Goal: Transaction & Acquisition: Purchase product/service

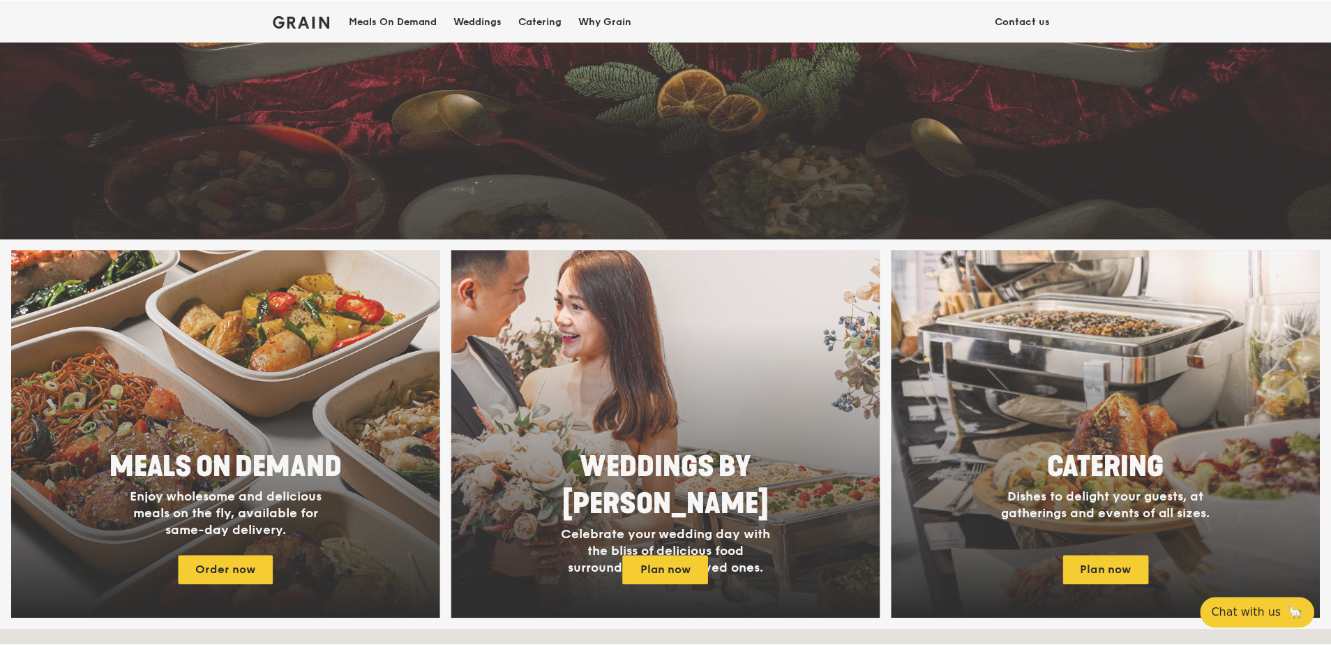
scroll to position [349, 0]
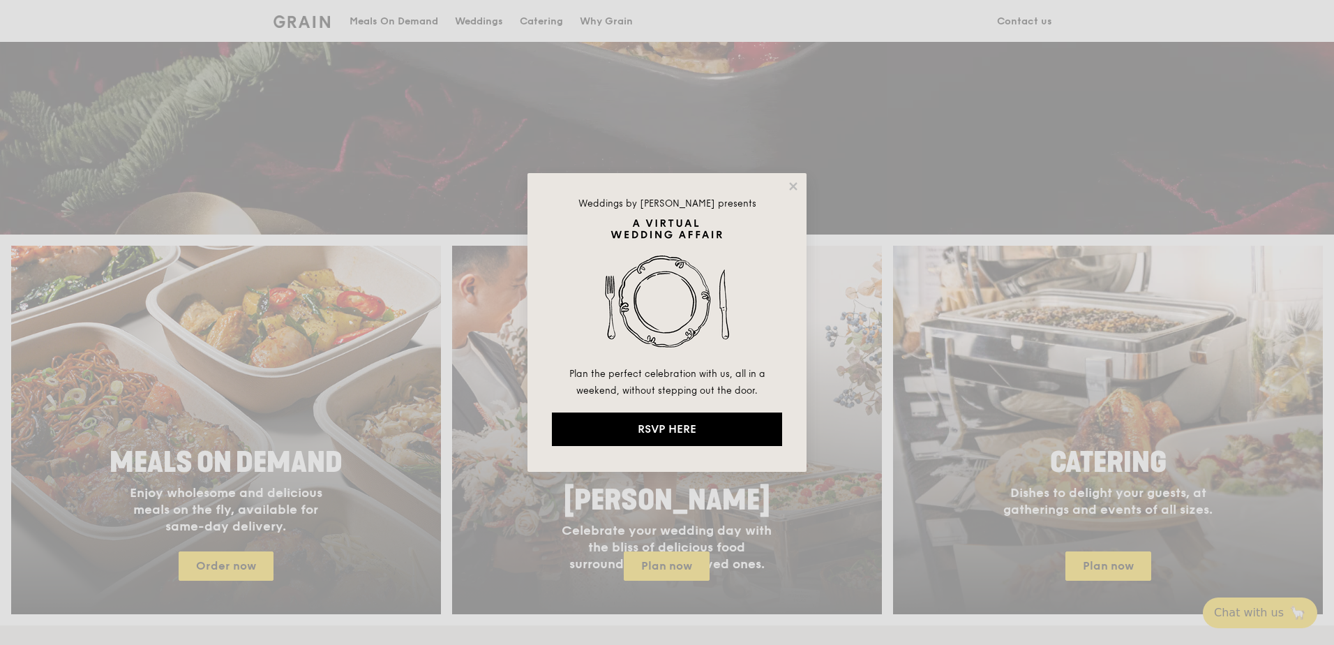
click at [856, 362] on div "Weddings by Grain presents Plan the perfect celebration with us, all in a weeke…" at bounding box center [667, 322] width 1334 height 645
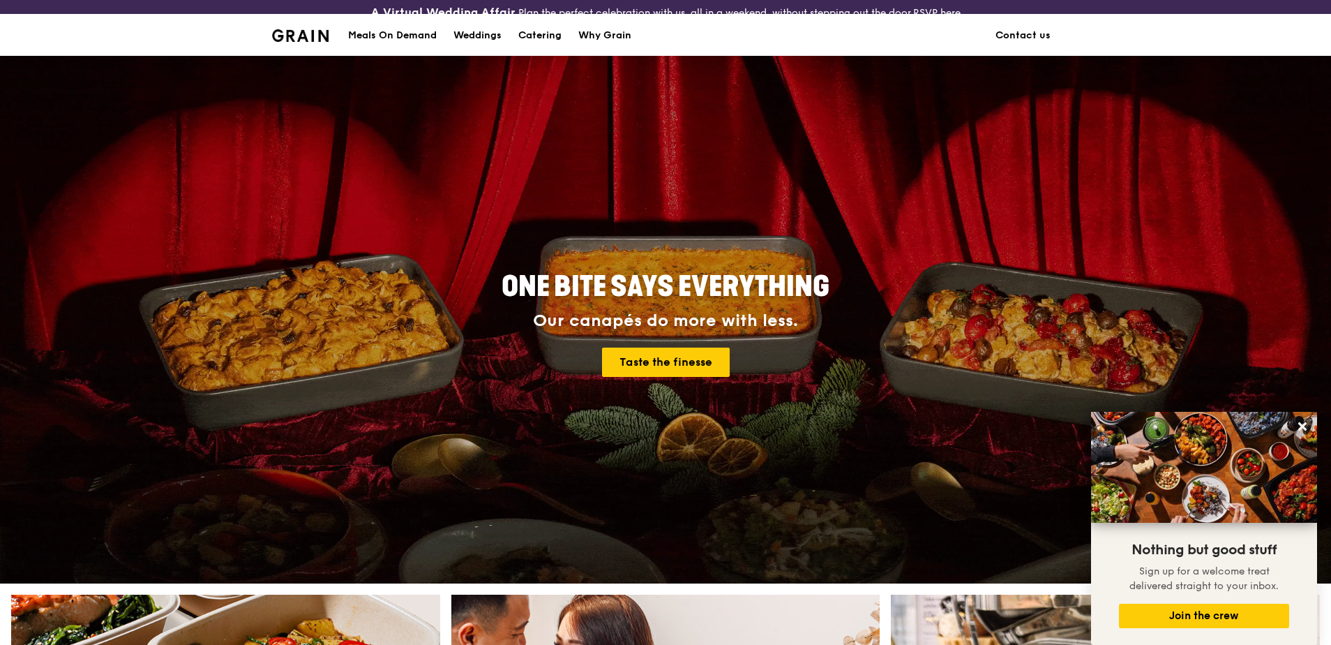
scroll to position [488, 0]
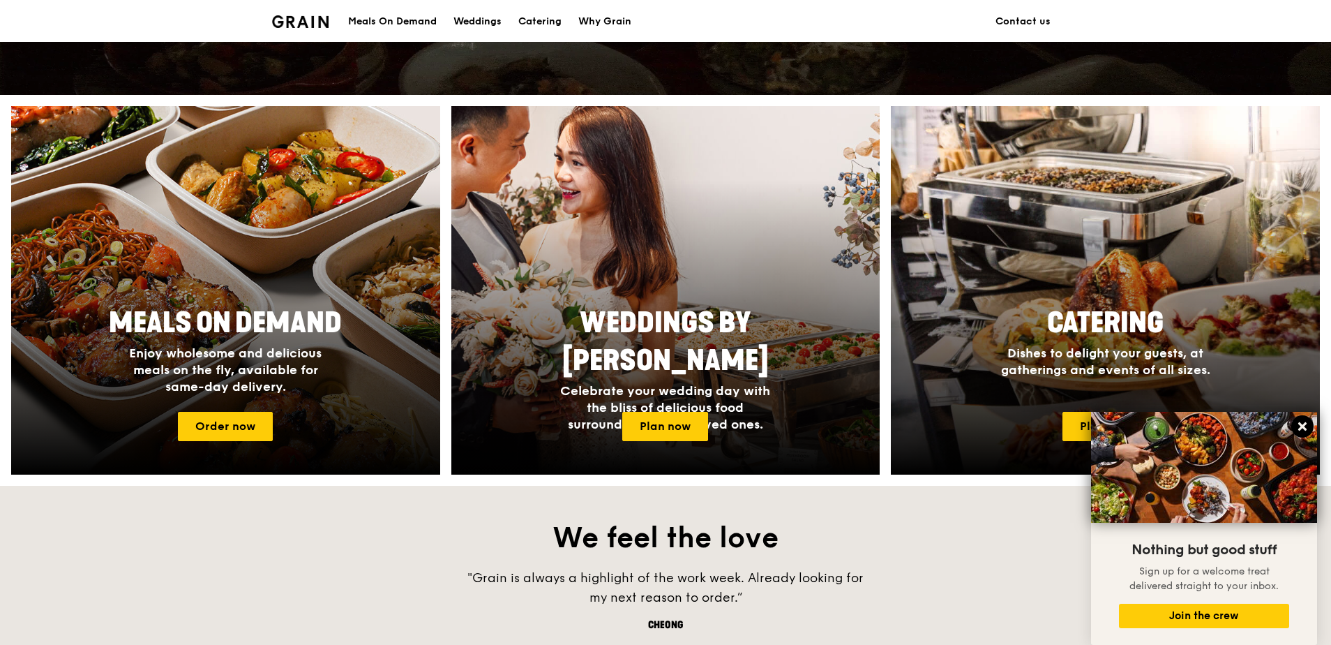
click at [1299, 431] on icon at bounding box center [1302, 426] width 13 height 13
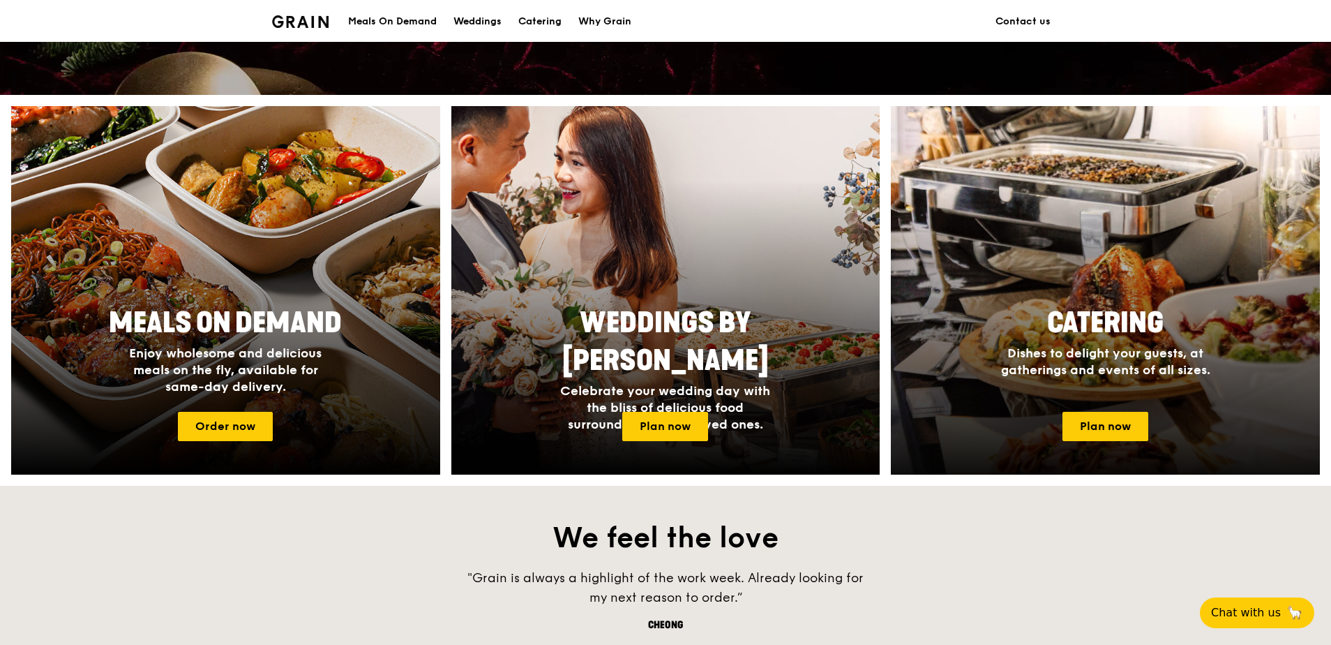
click at [1098, 448] on div at bounding box center [1106, 290] width 472 height 405
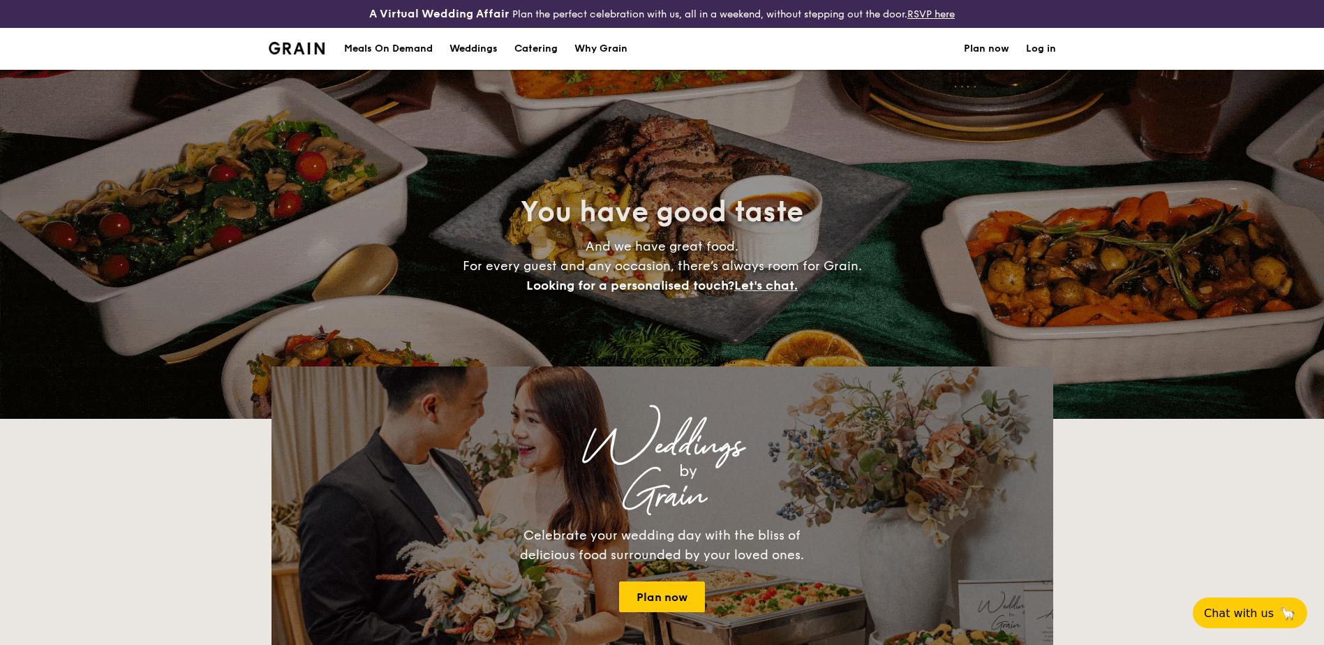
select select
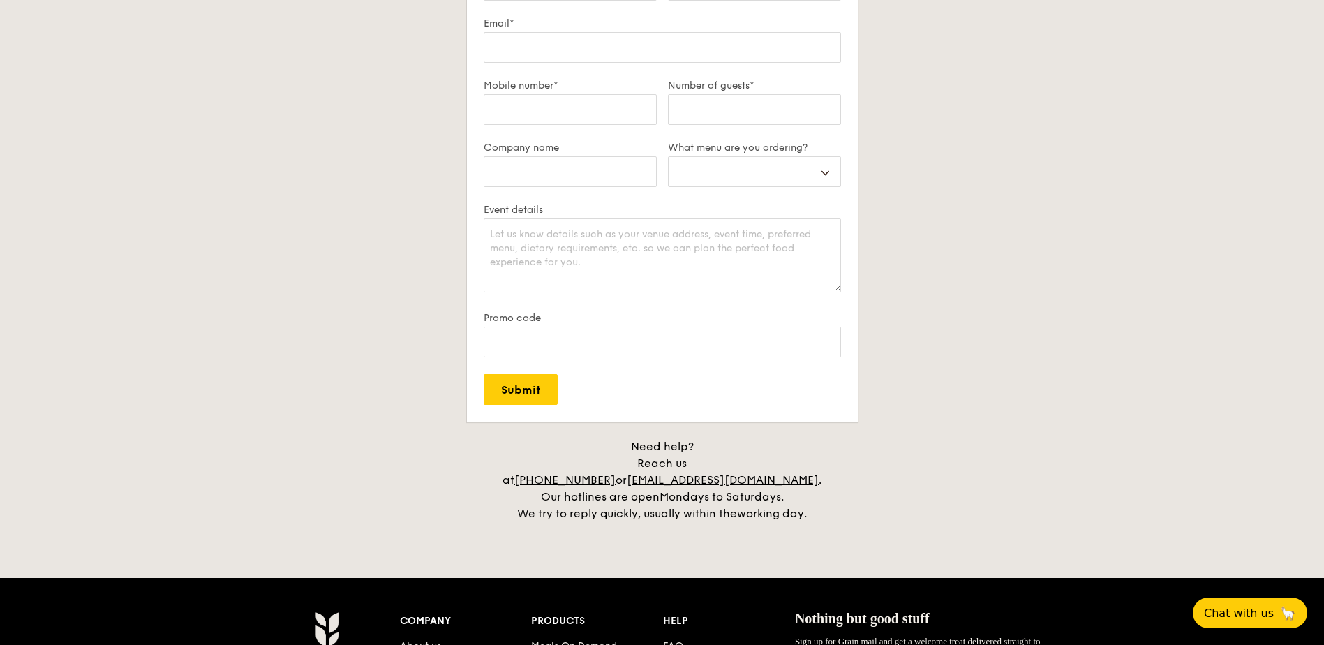
scroll to position [2527, 0]
